Goal: Information Seeking & Learning: Learn about a topic

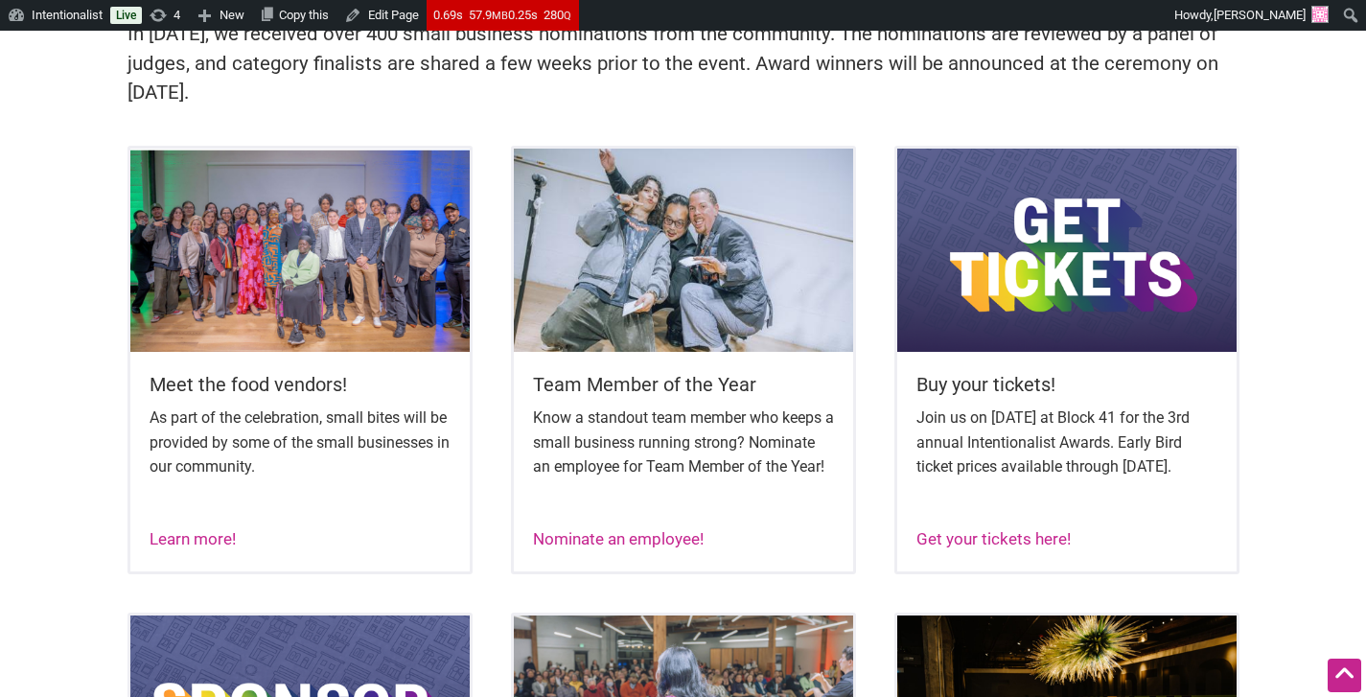
scroll to position [711, 0]
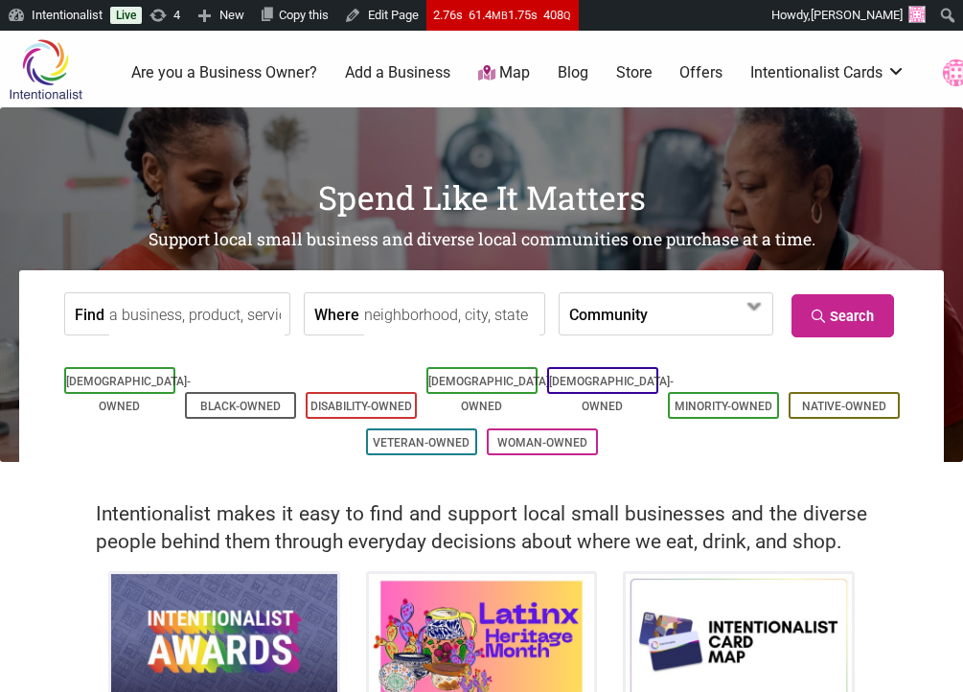
click at [242, 304] on input "Find" at bounding box center [196, 314] width 175 height 43
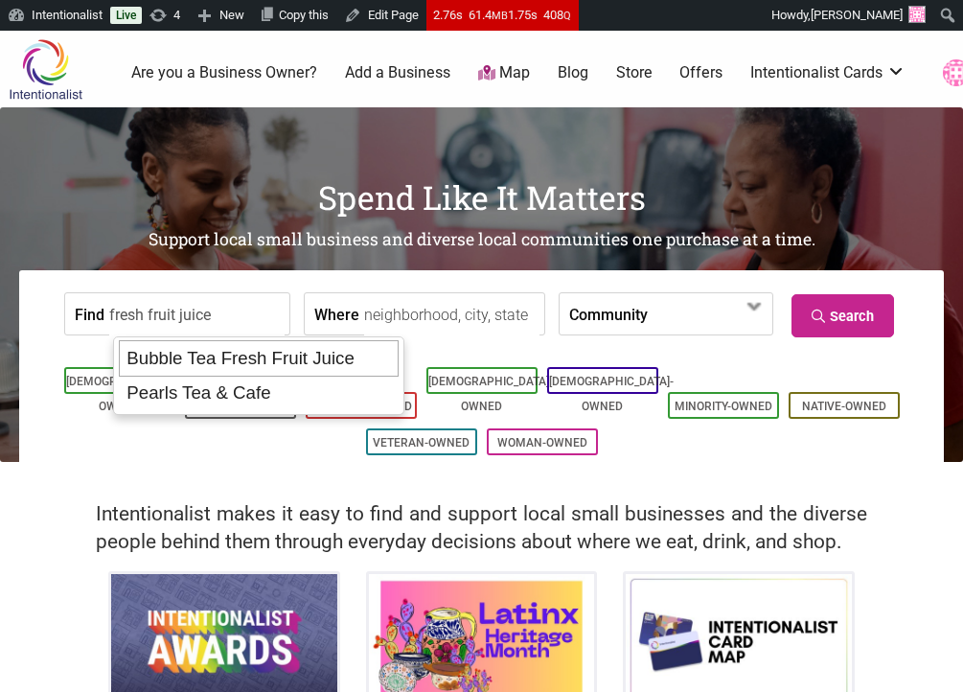
click at [285, 362] on div "Bubble Tea Fresh Fruit Juice" at bounding box center [259, 358] width 280 height 36
type input "Bubble Tea Fresh Fruit Juice"
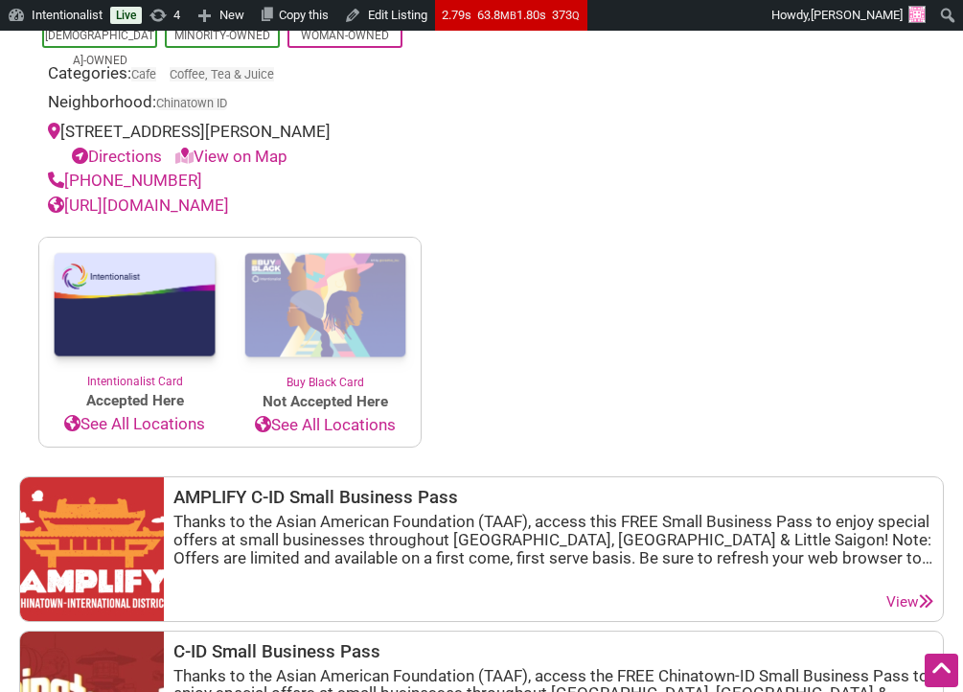
scroll to position [1293, 0]
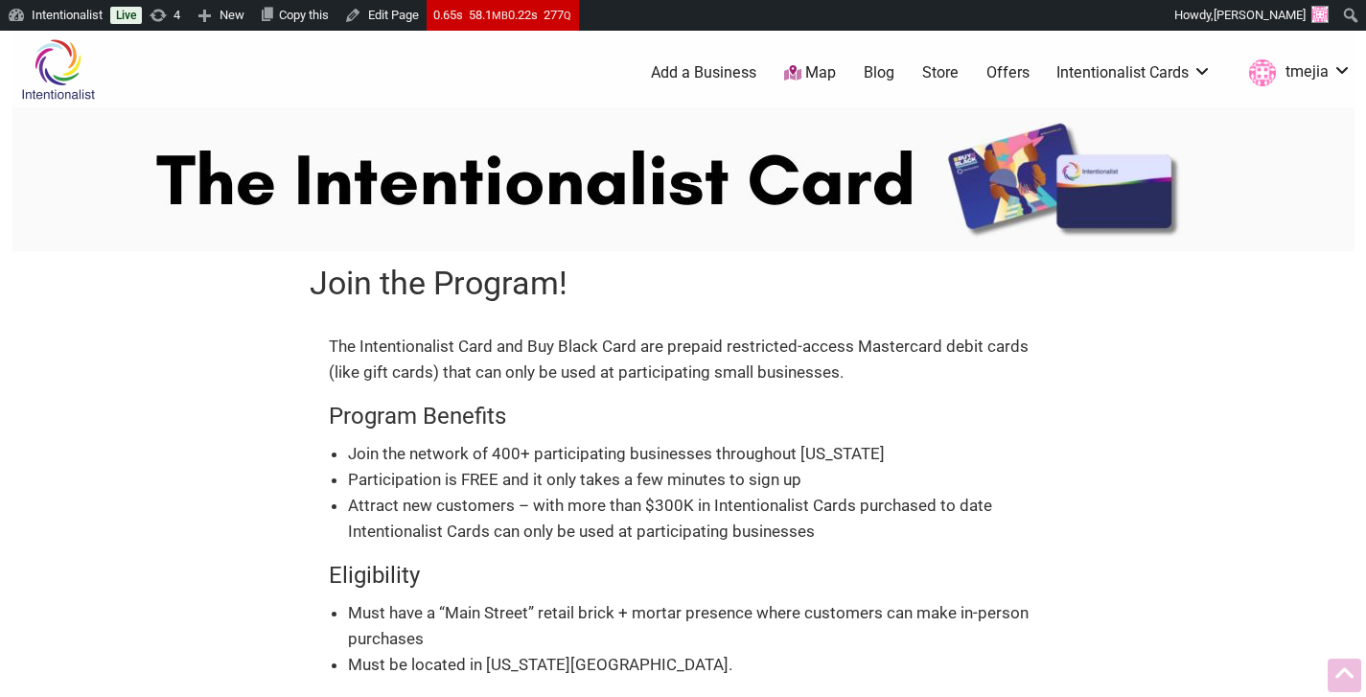
scroll to position [679, 0]
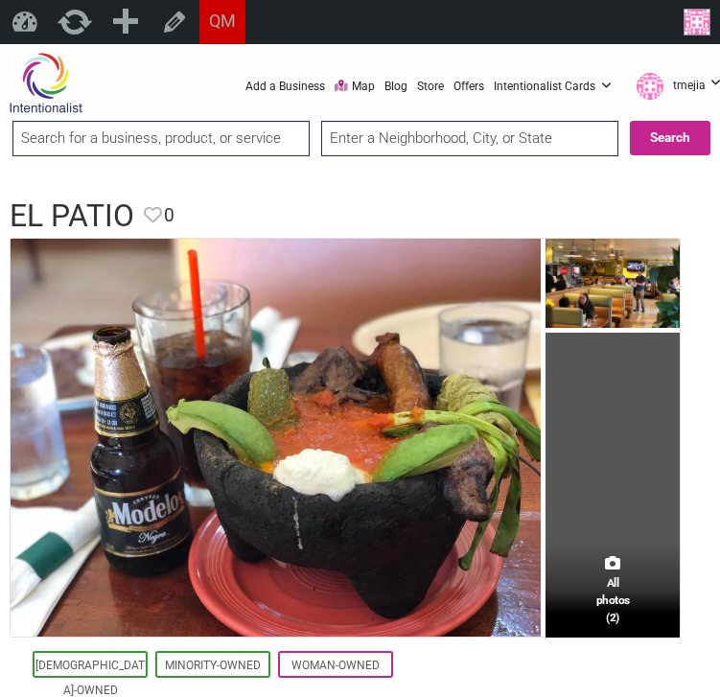
click at [227, 138] on input "search" at bounding box center [160, 138] width 297 height 35
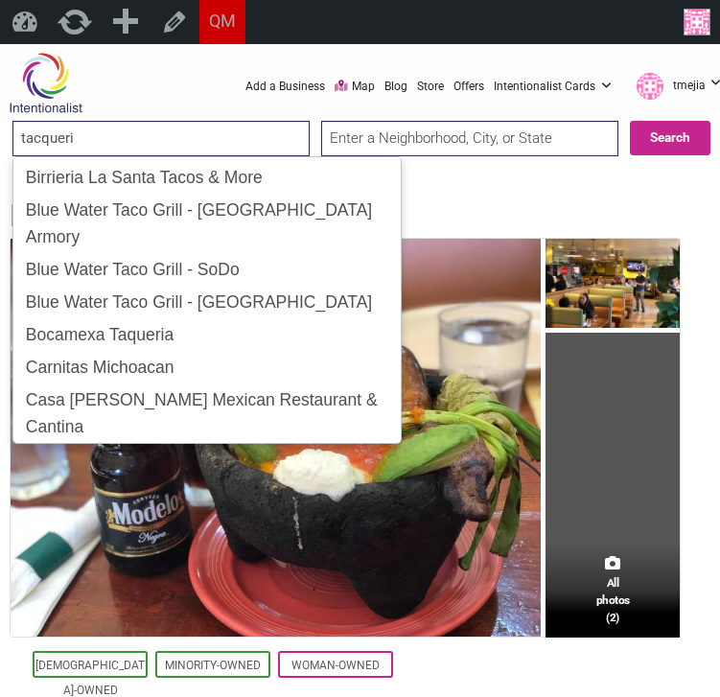
type input "tacqueria"
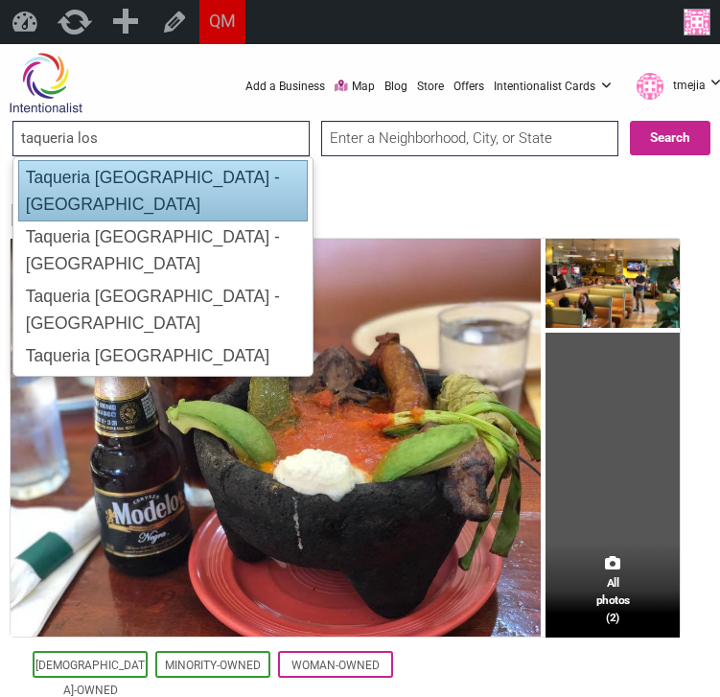
click at [268, 186] on div "Taqueria Los Chilangos - Bellevue" at bounding box center [162, 190] width 289 height 61
type input "Taqueria Los Chilangos - Bellevue"
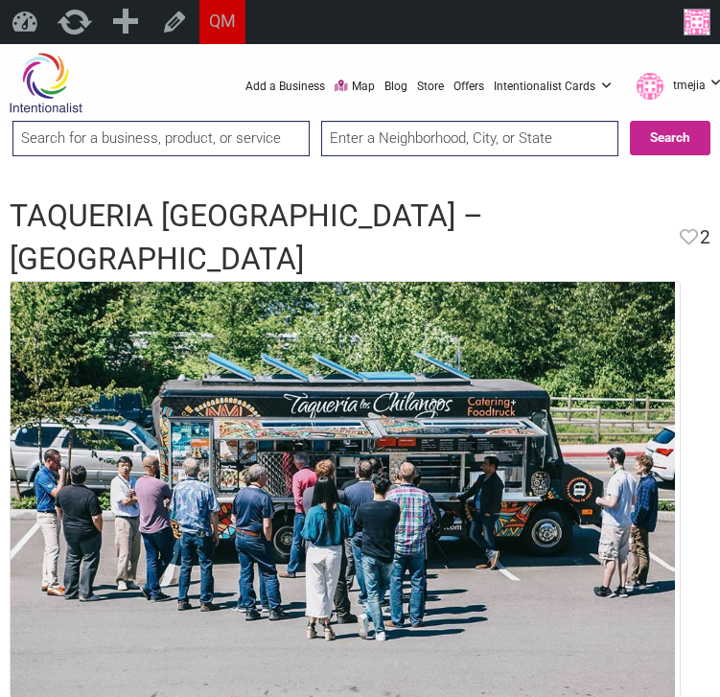
click at [217, 133] on input "search" at bounding box center [160, 138] width 297 height 35
click at [252, 142] on input "taqueria los ch" at bounding box center [160, 138] width 297 height 35
click at [213, 136] on input "taqueria los chila" at bounding box center [160, 138] width 297 height 35
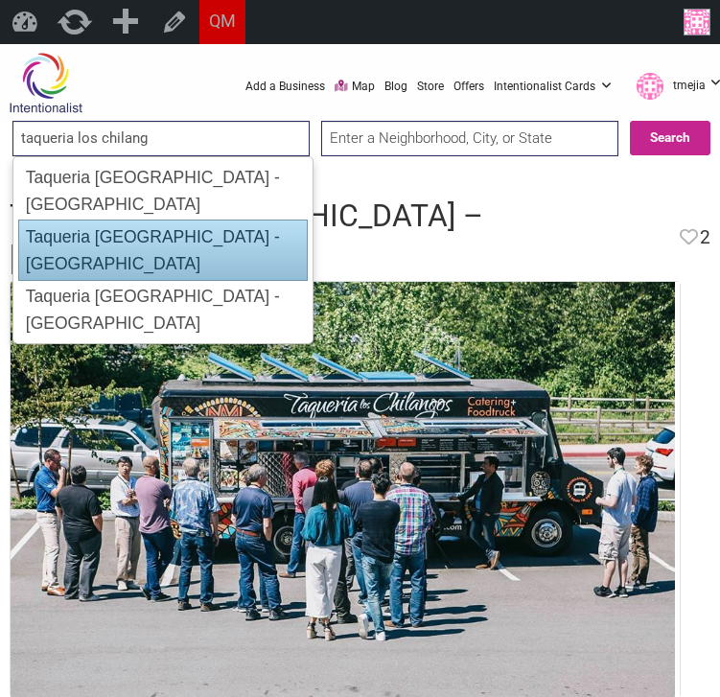
click at [224, 219] on div "Taqueria Los Chilangos - Kirkland" at bounding box center [162, 249] width 289 height 61
type input "Taqueria Los Chilangos - Kirkland"
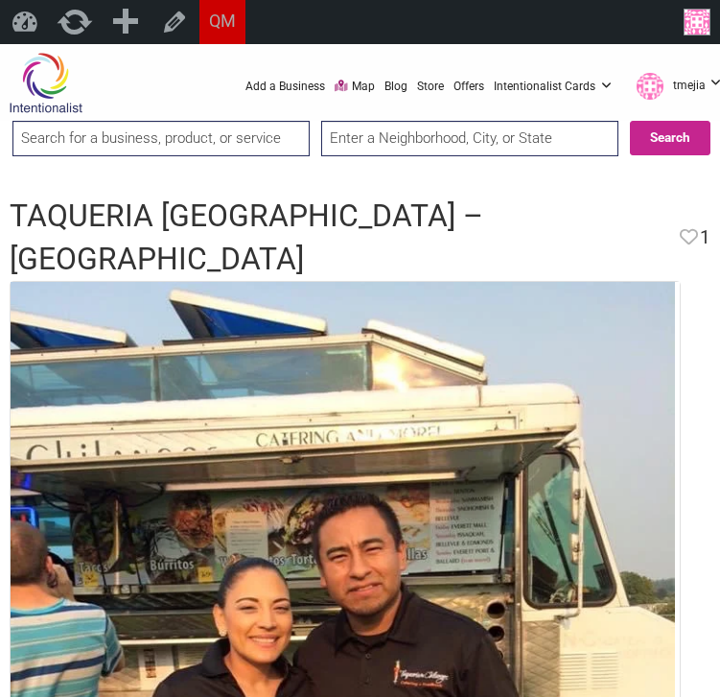
click at [205, 142] on input "search" at bounding box center [160, 138] width 297 height 35
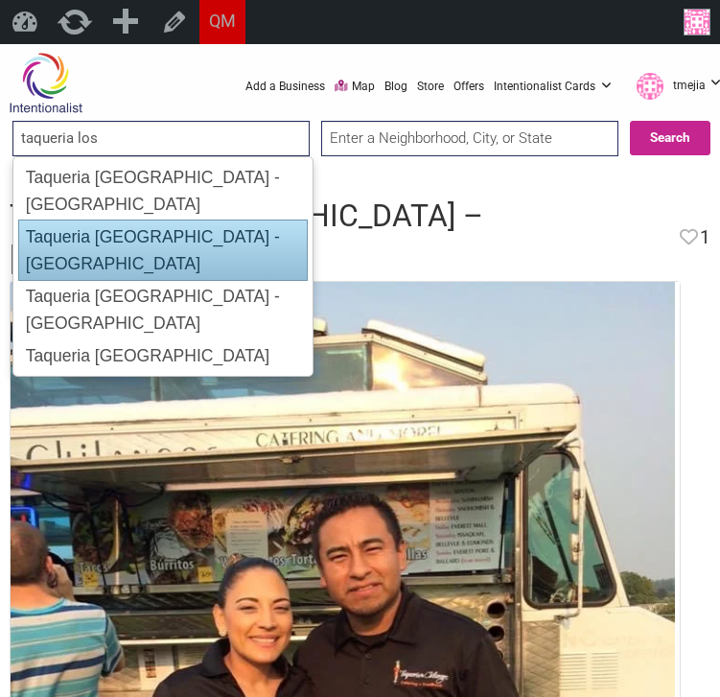
click at [204, 280] on div "Taqueria Los Chilangos - Redmond" at bounding box center [162, 309] width 287 height 59
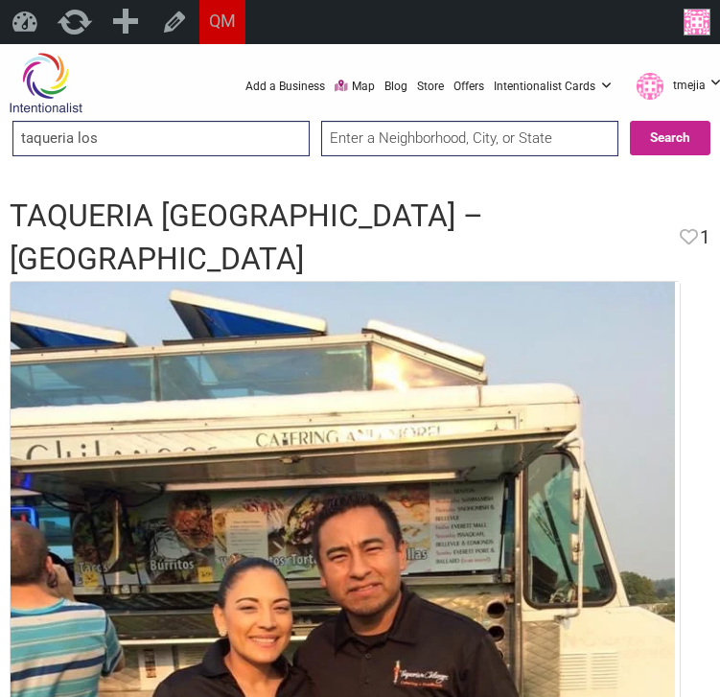
type input "Taqueria Los Chilangos - Redmond"
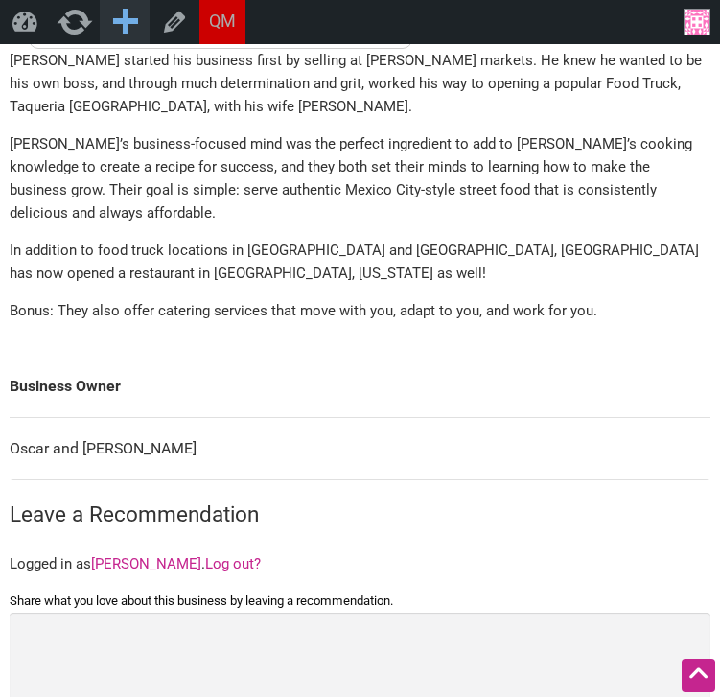
scroll to position [1409, 0]
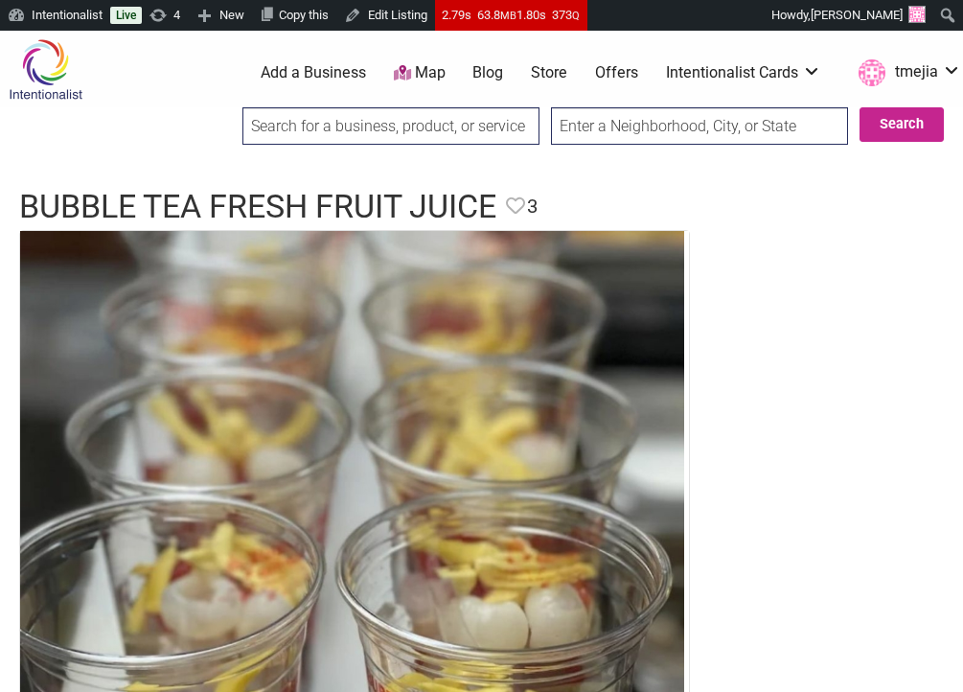
click at [503, 128] on input "search" at bounding box center [390, 125] width 297 height 37
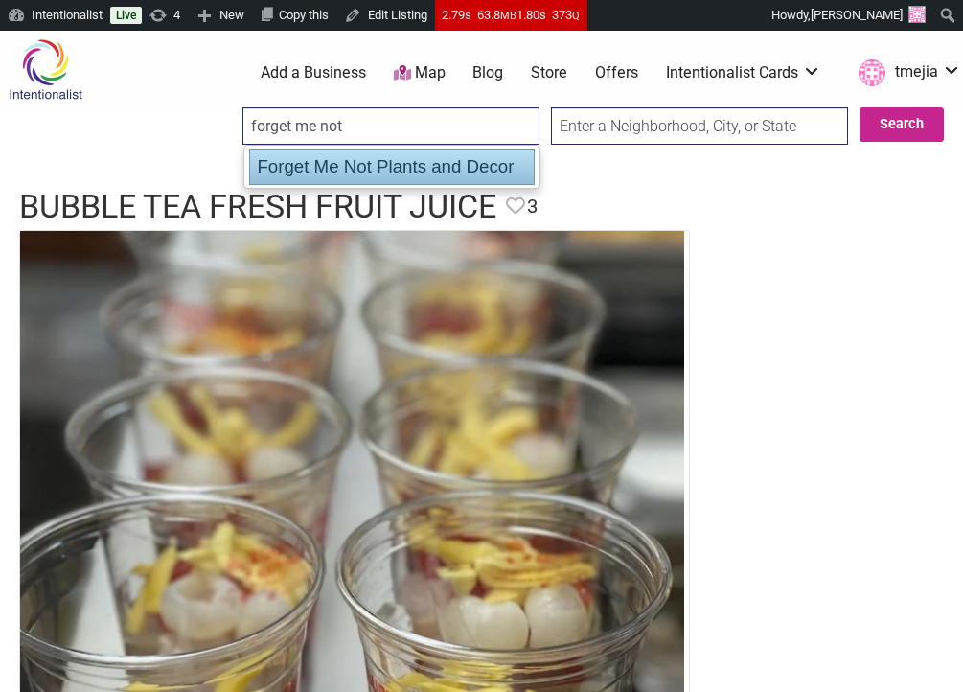
click at [472, 172] on div "Forget Me Not Plants and Decor" at bounding box center [392, 167] width 286 height 36
type input "Forget Me Not Plants and Decor"
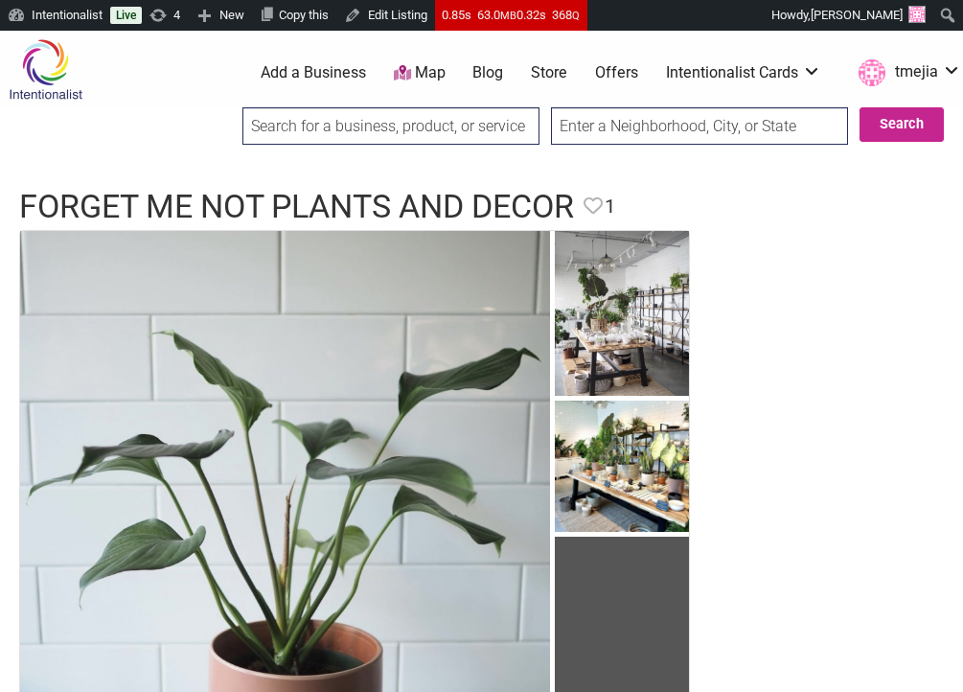
click at [385, 127] on input "search" at bounding box center [390, 125] width 297 height 37
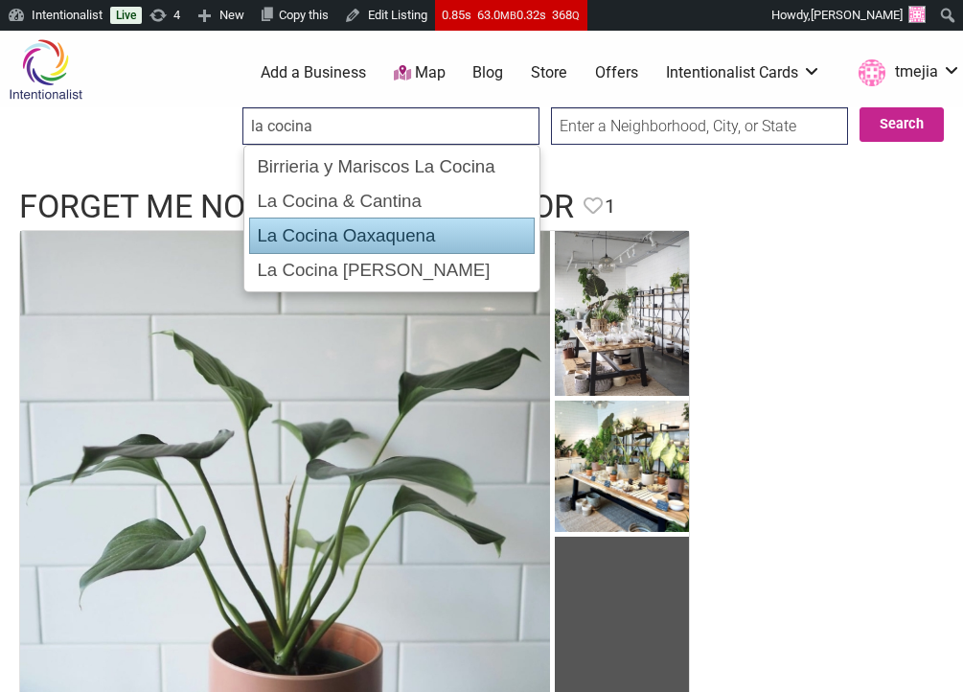
click at [408, 234] on div "La Cocina Oaxaquena" at bounding box center [392, 236] width 286 height 36
type input "La Cocina Oaxaquena"
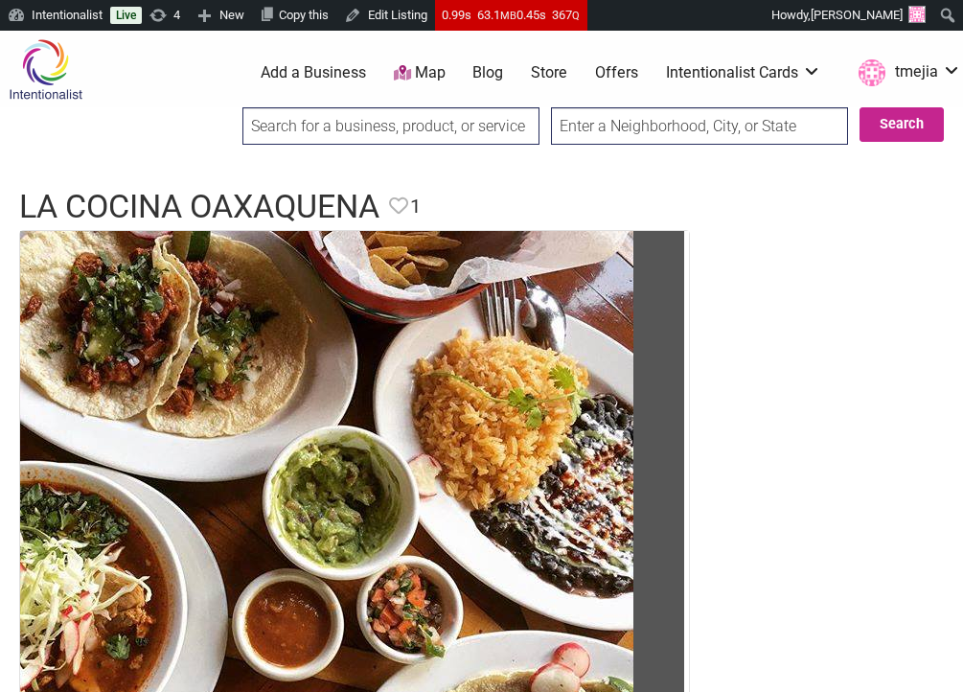
click at [314, 130] on input "search" at bounding box center [390, 125] width 297 height 37
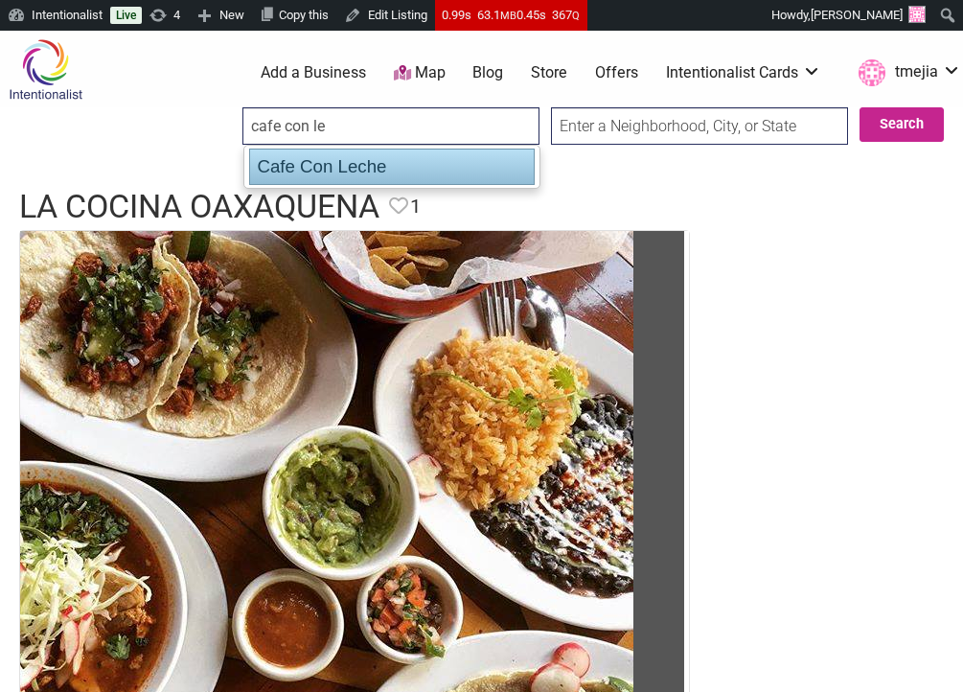
click at [310, 157] on div "Cafe Con Leche" at bounding box center [392, 167] width 286 height 36
type input "Cafe Con Leche"
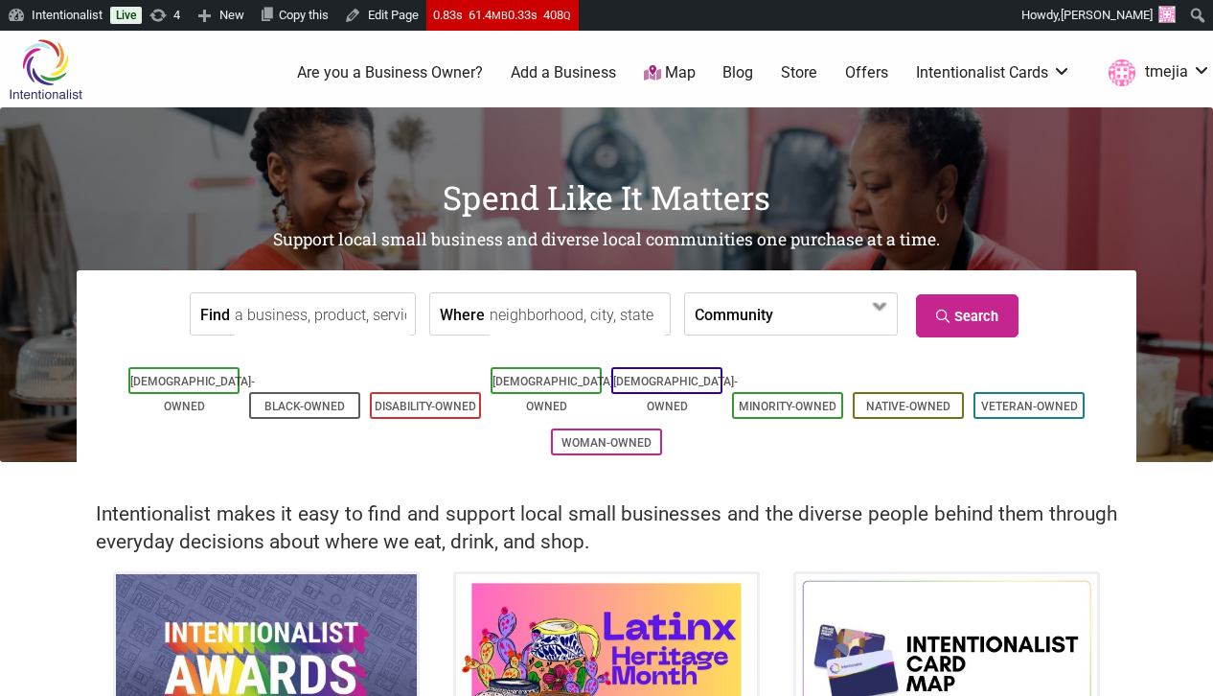
click at [332, 316] on input "Find" at bounding box center [322, 314] width 175 height 43
click at [303, 366] on div "El Kiosko" at bounding box center [317, 358] width 149 height 36
type input "El Kiosko"
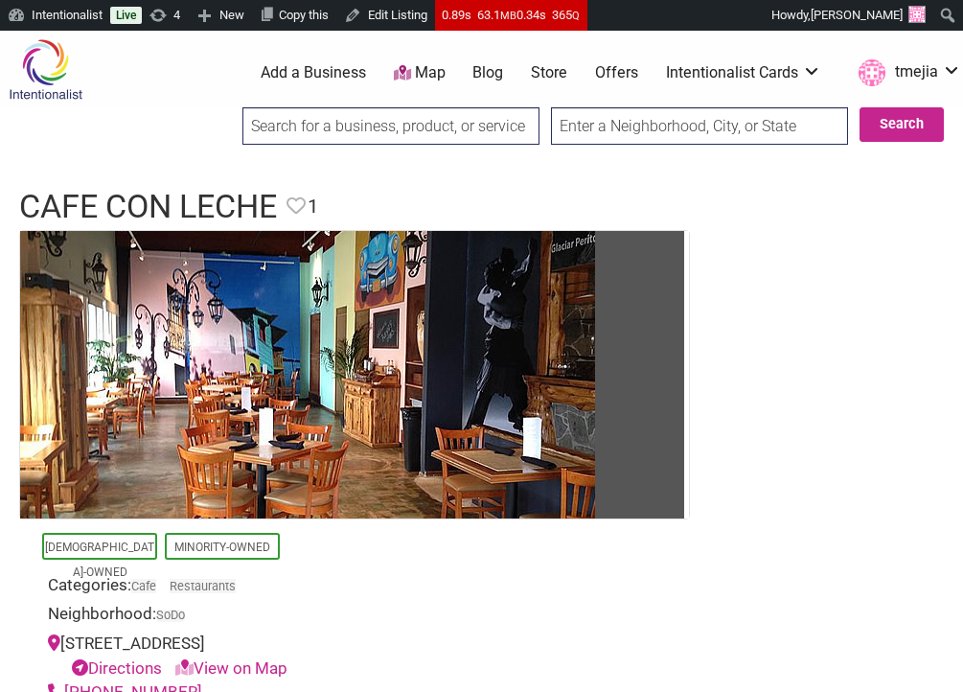
click at [508, 132] on input "search" at bounding box center [390, 125] width 297 height 37
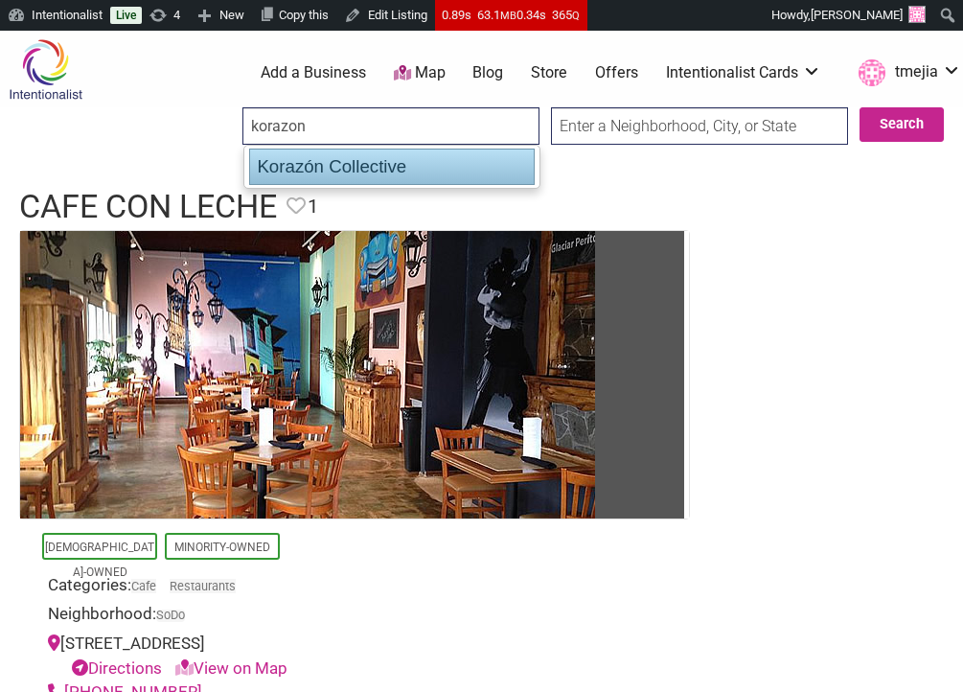
click at [493, 164] on div "Korazón Collective" at bounding box center [392, 167] width 286 height 36
type input "Korazón Collective"
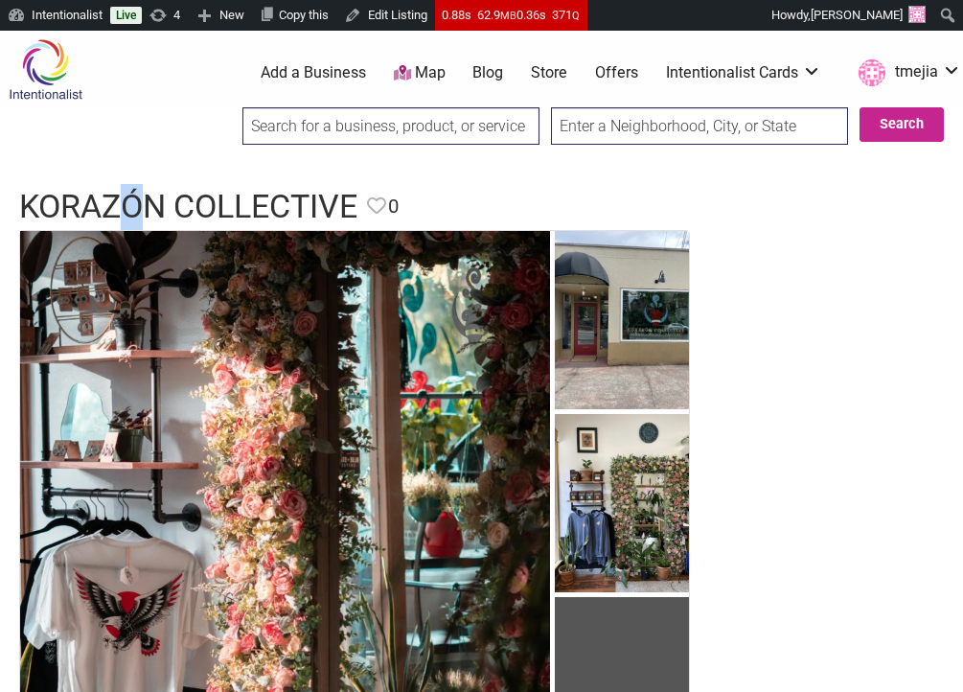
click at [149, 205] on h1 "Korazón Collective" at bounding box center [188, 207] width 338 height 46
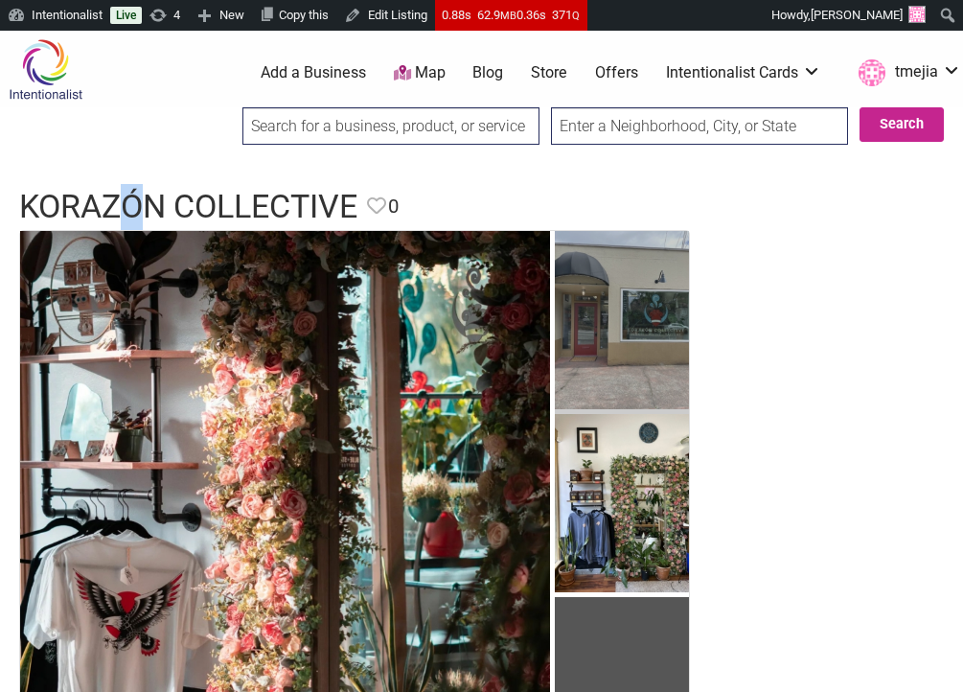
copy h1 "ó"
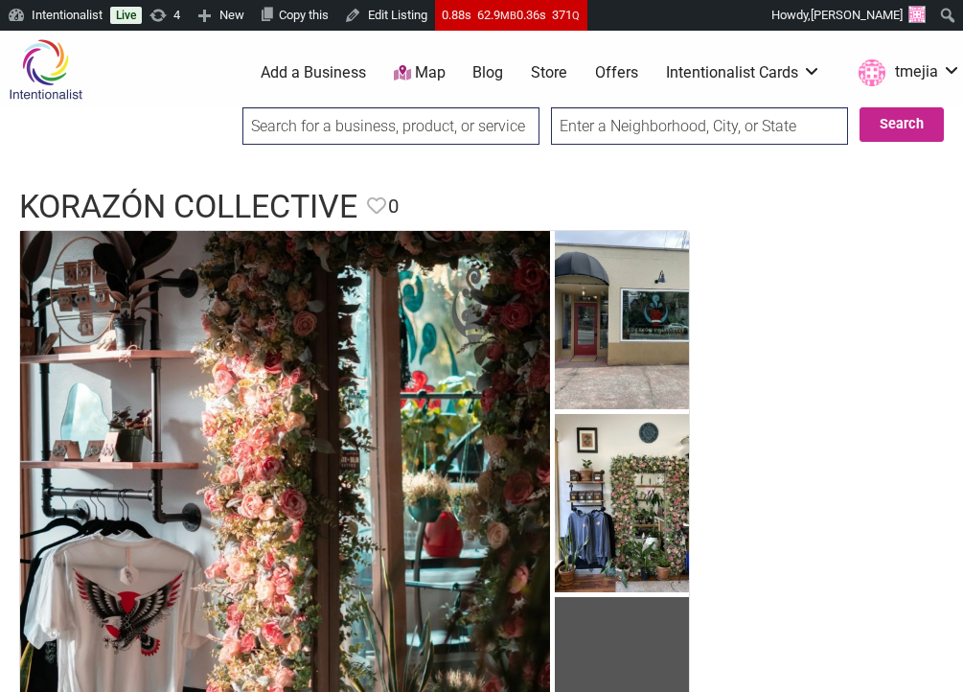
click at [358, 114] on input "search" at bounding box center [390, 125] width 297 height 37
paste input "Balcón Express"
type input "Balcón Express"
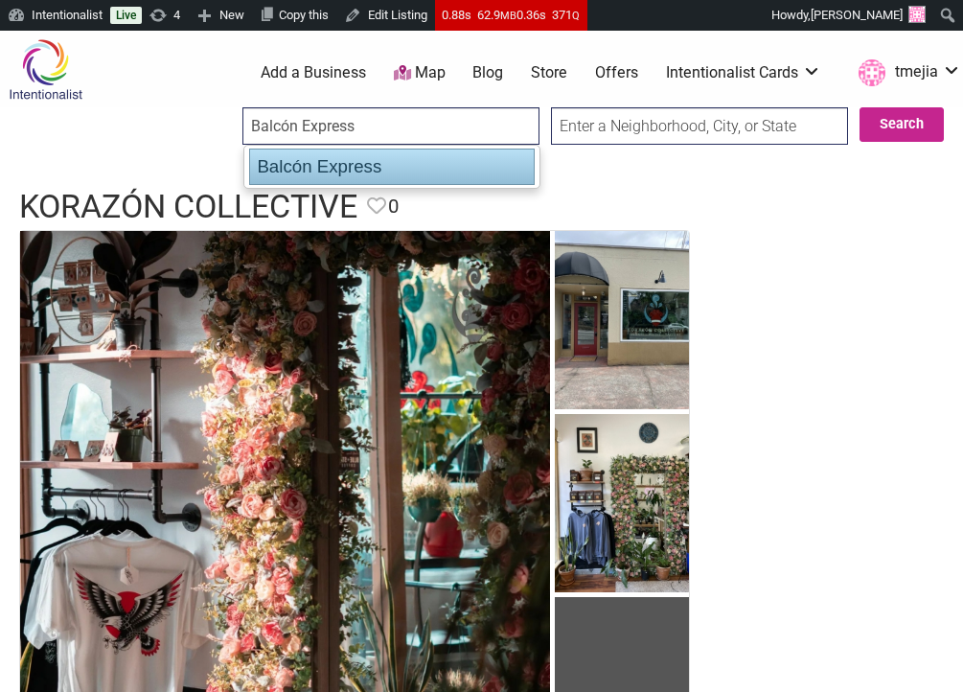
click at [353, 167] on div "Balcón Express" at bounding box center [392, 167] width 286 height 36
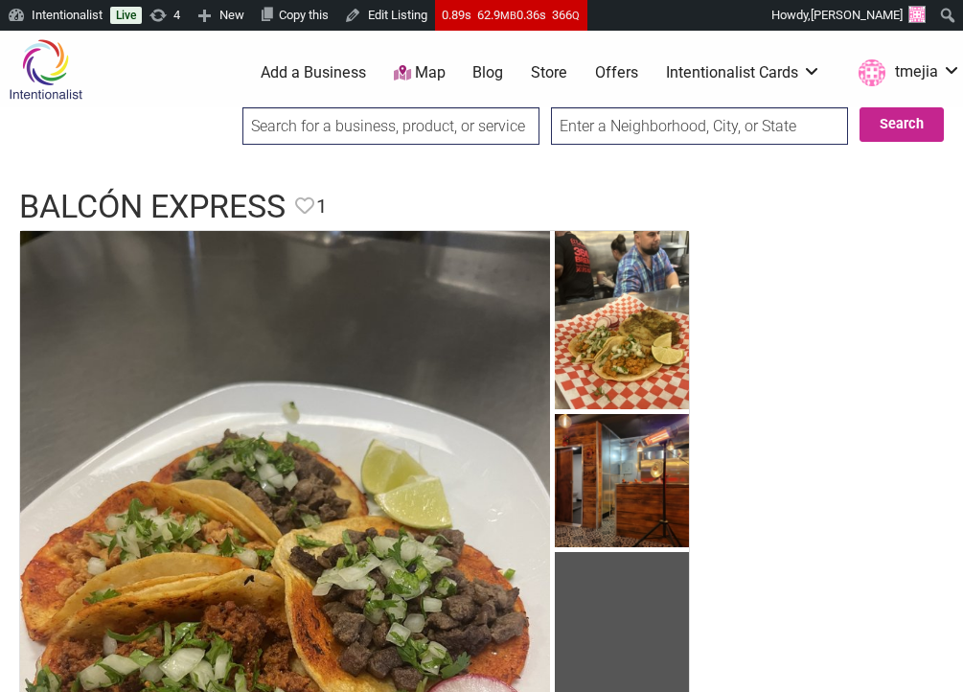
click at [350, 130] on input "search" at bounding box center [390, 125] width 297 height 37
paste input "Skin Haven Cosmetic Clinic"
type input "Skin Haven Cosmetic Clinic"
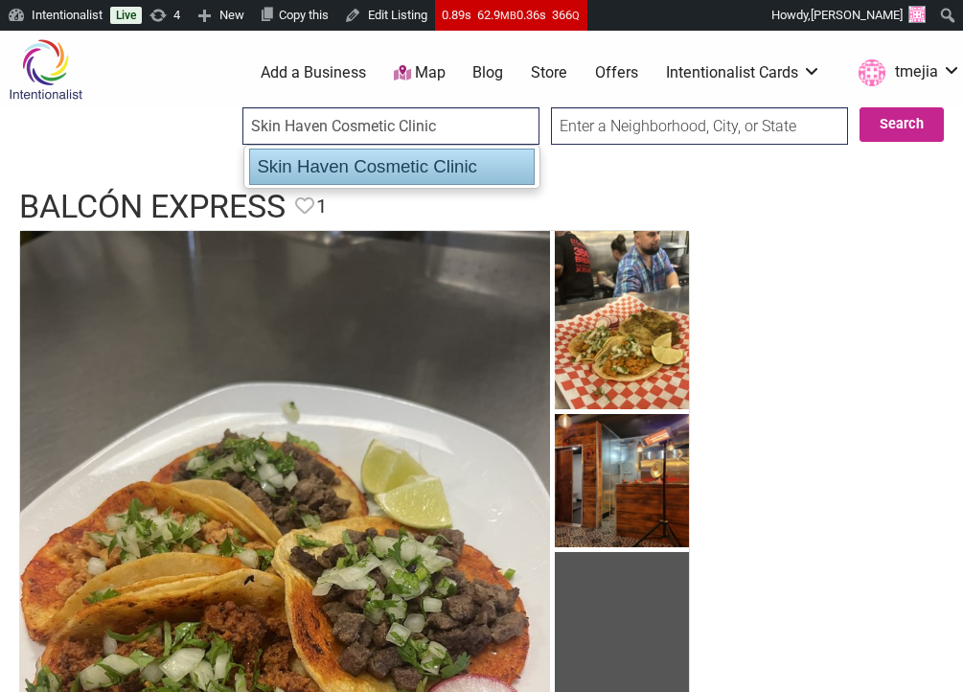
click at [506, 170] on div "Skin Haven Cosmetic Clinic" at bounding box center [392, 167] width 286 height 36
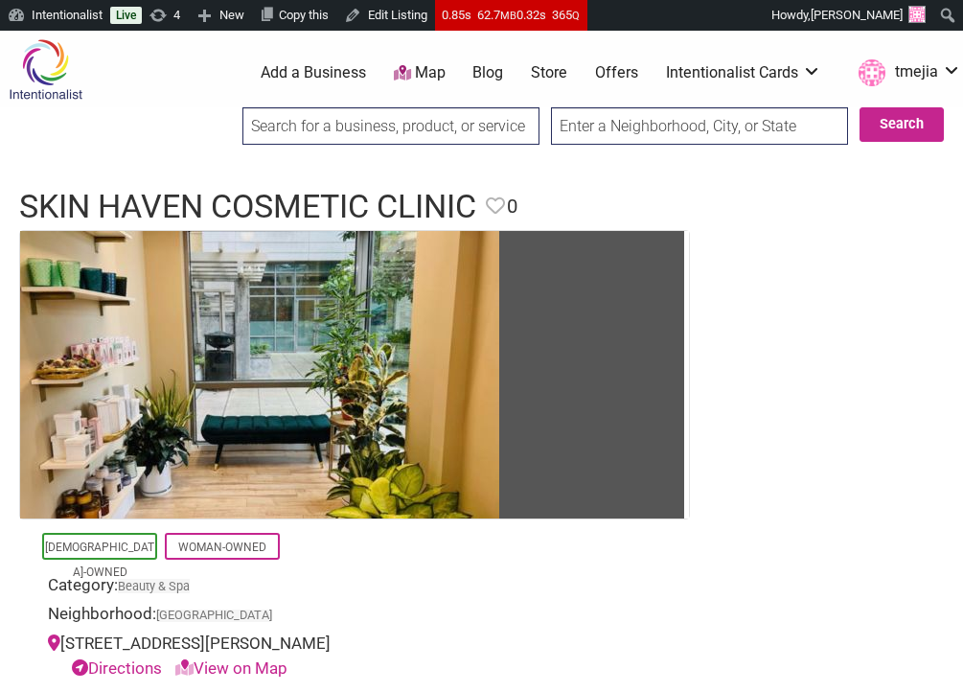
click at [478, 126] on input "search" at bounding box center [390, 125] width 297 height 37
paste input "Azteca Boxing Club"
type input "Azteca Boxing Club"
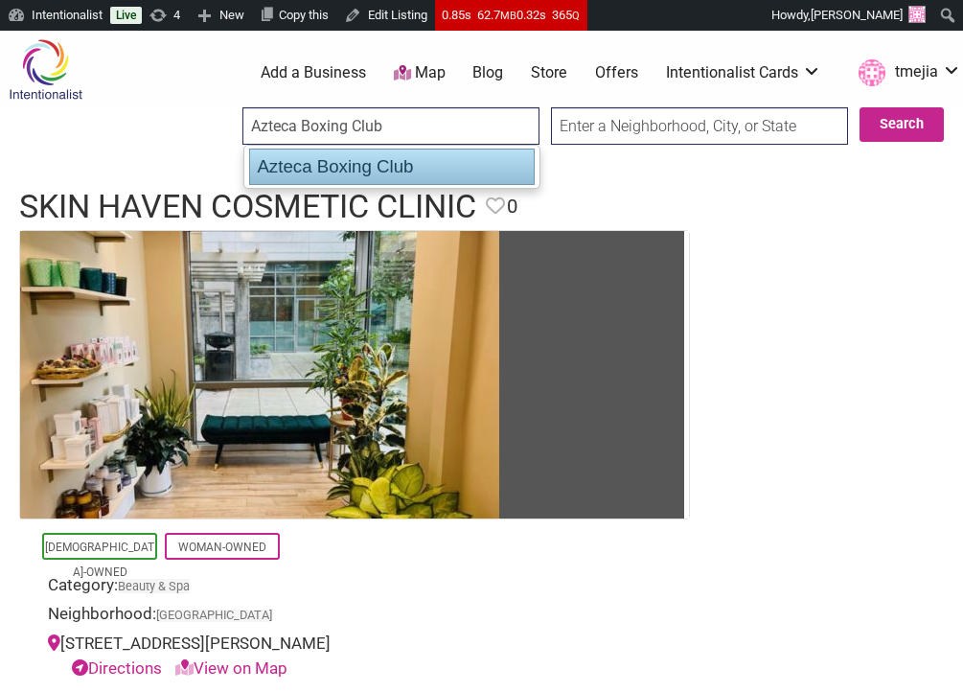
click at [445, 166] on div "Azteca Boxing Club" at bounding box center [392, 167] width 286 height 36
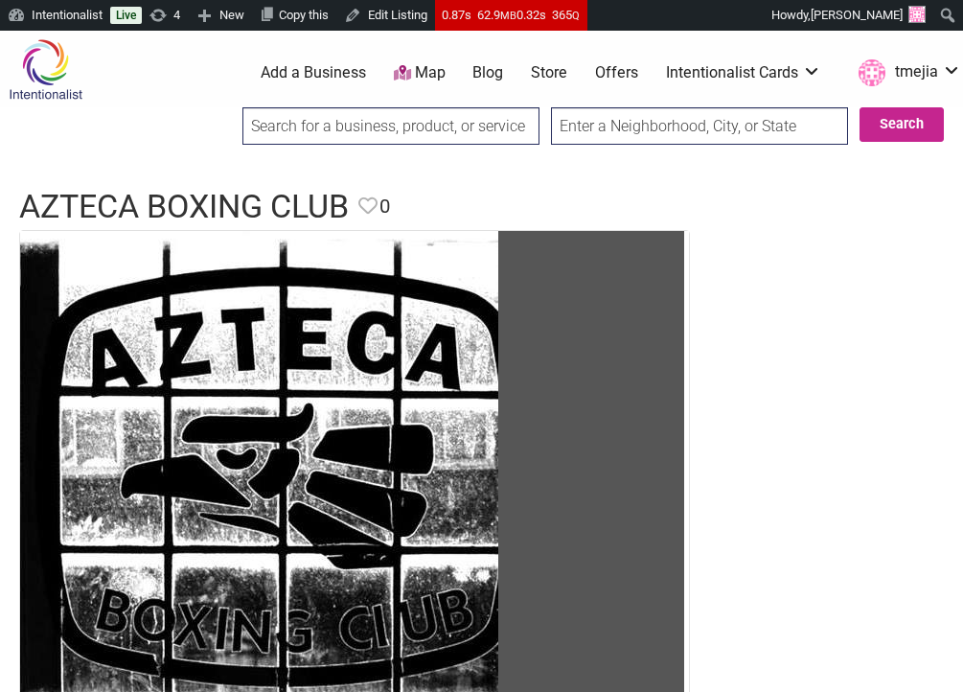
click at [389, 129] on input "search" at bounding box center [390, 125] width 297 height 37
paste input "Baila Bar"
type input "Baila Bar"
type input "b"
type input "B"
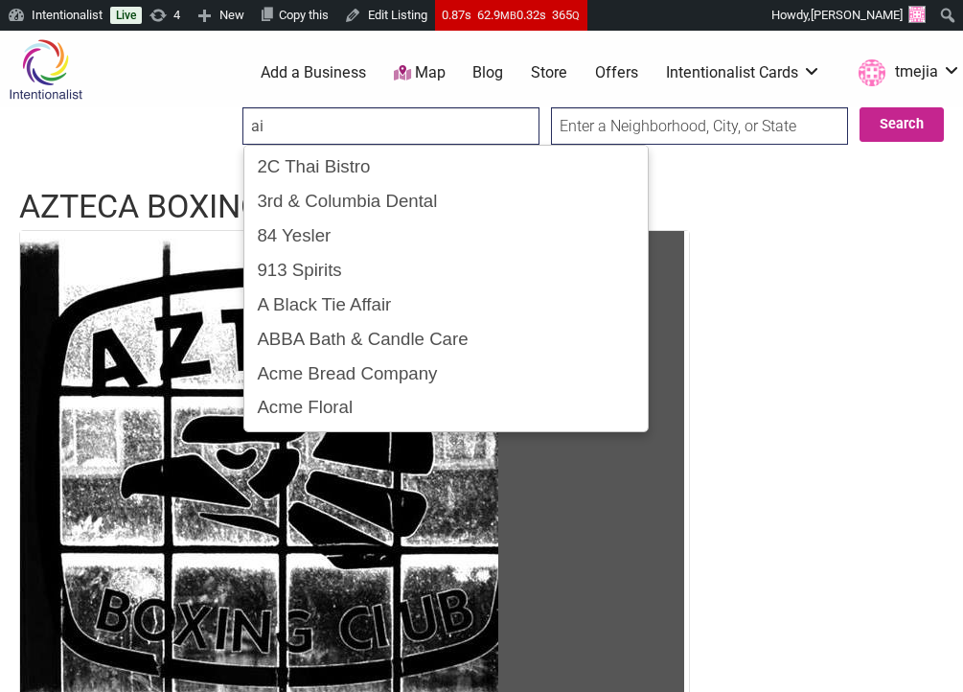
type input "a"
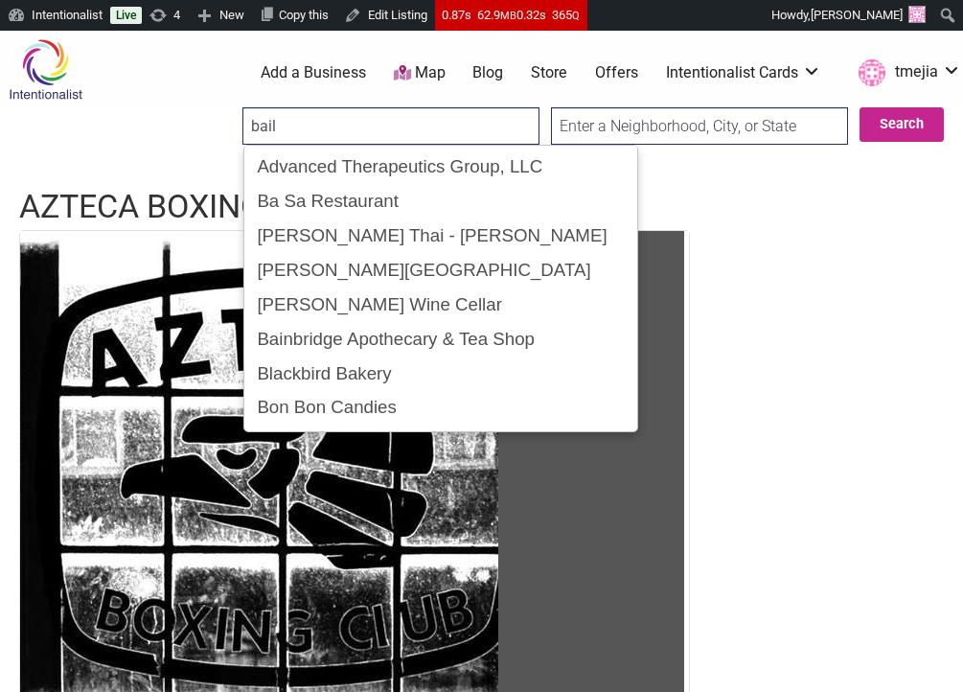
type input "baila"
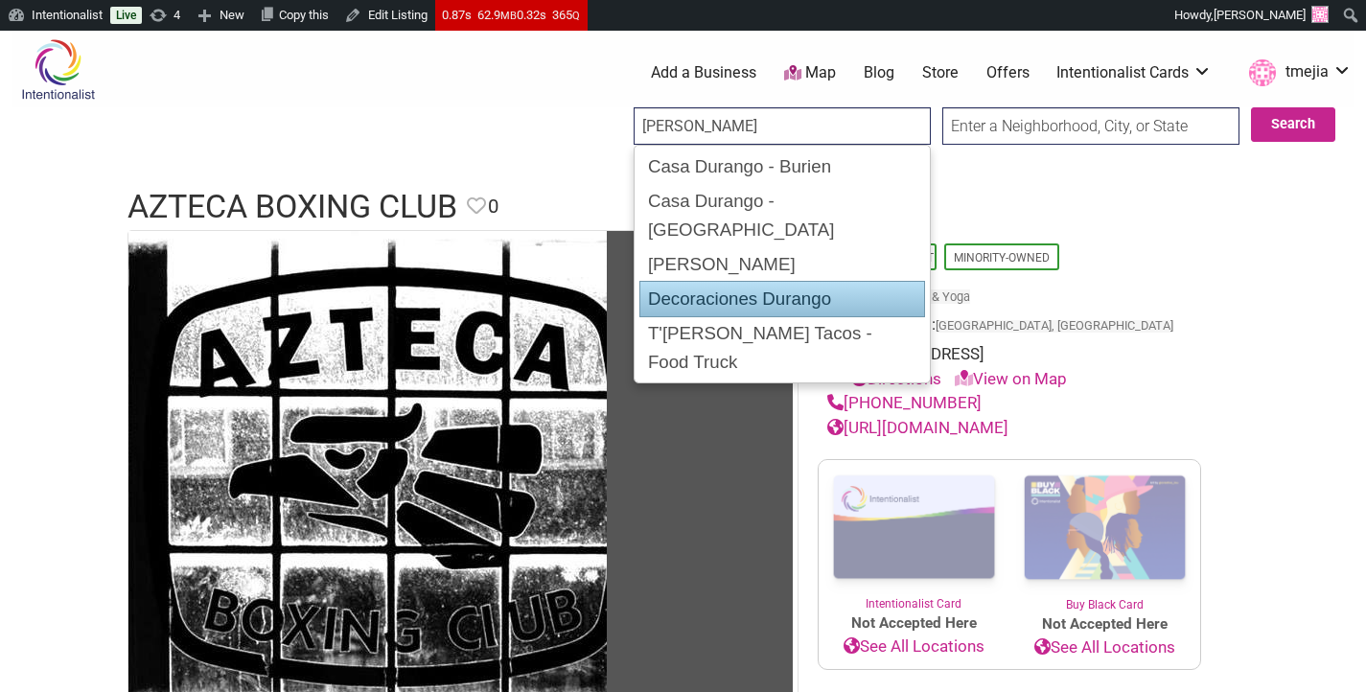
click at [800, 281] on div "Decoraciones Durango" at bounding box center [782, 299] width 286 height 36
type input "Decoraciones Durango"
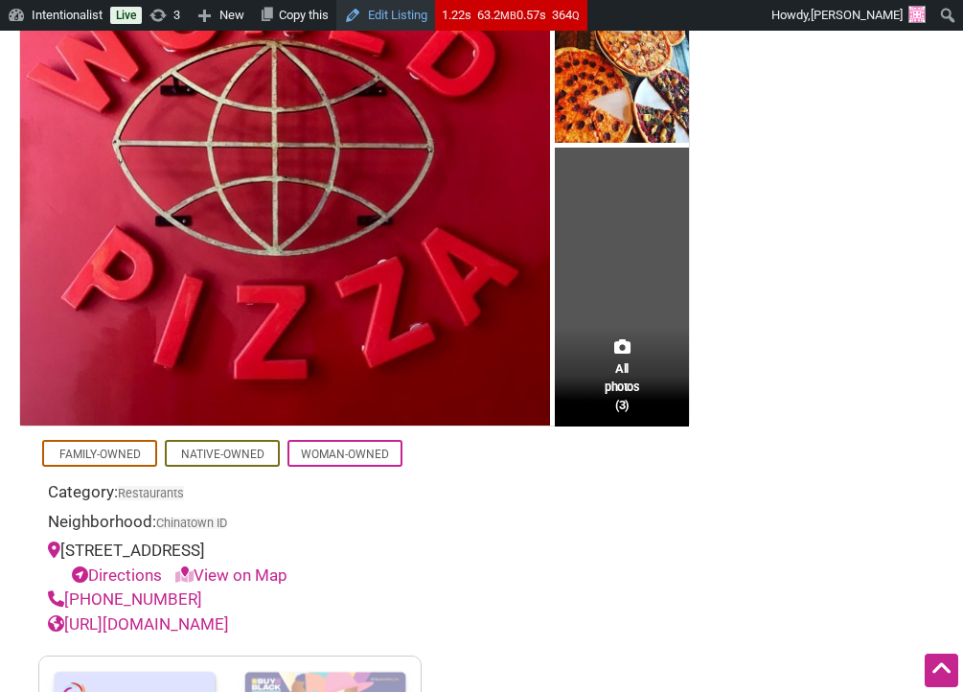
scroll to position [333, 0]
